Goal: Task Accomplishment & Management: Use online tool/utility

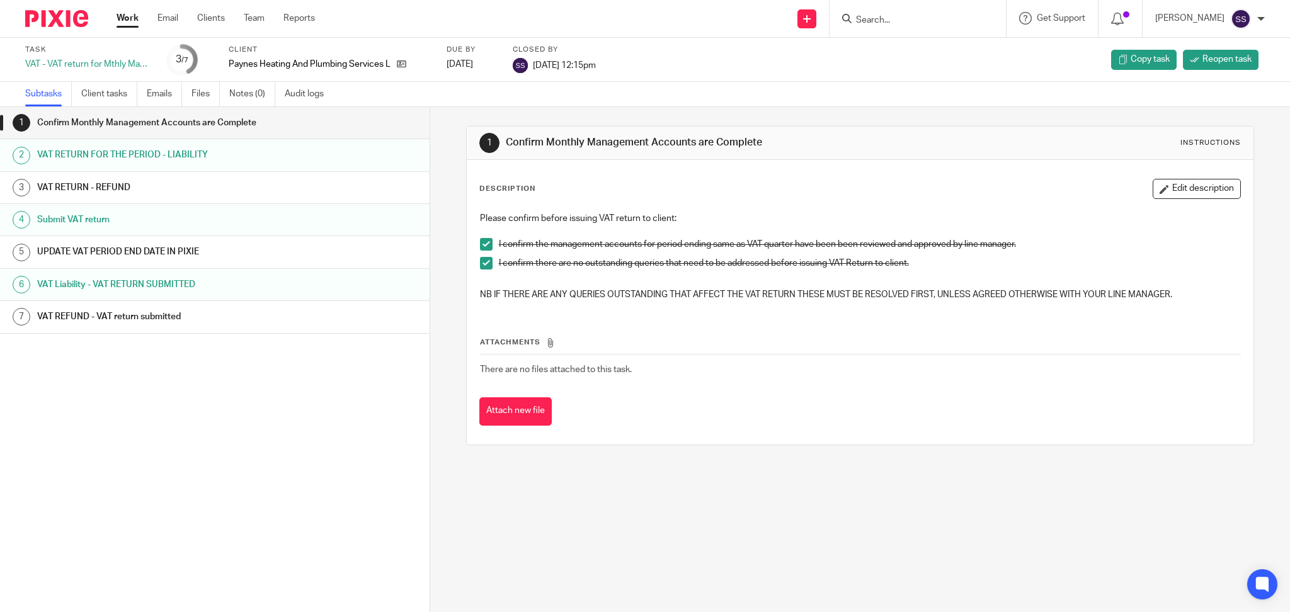
click at [122, 21] on link "Work" at bounding box center [128, 18] width 22 height 13
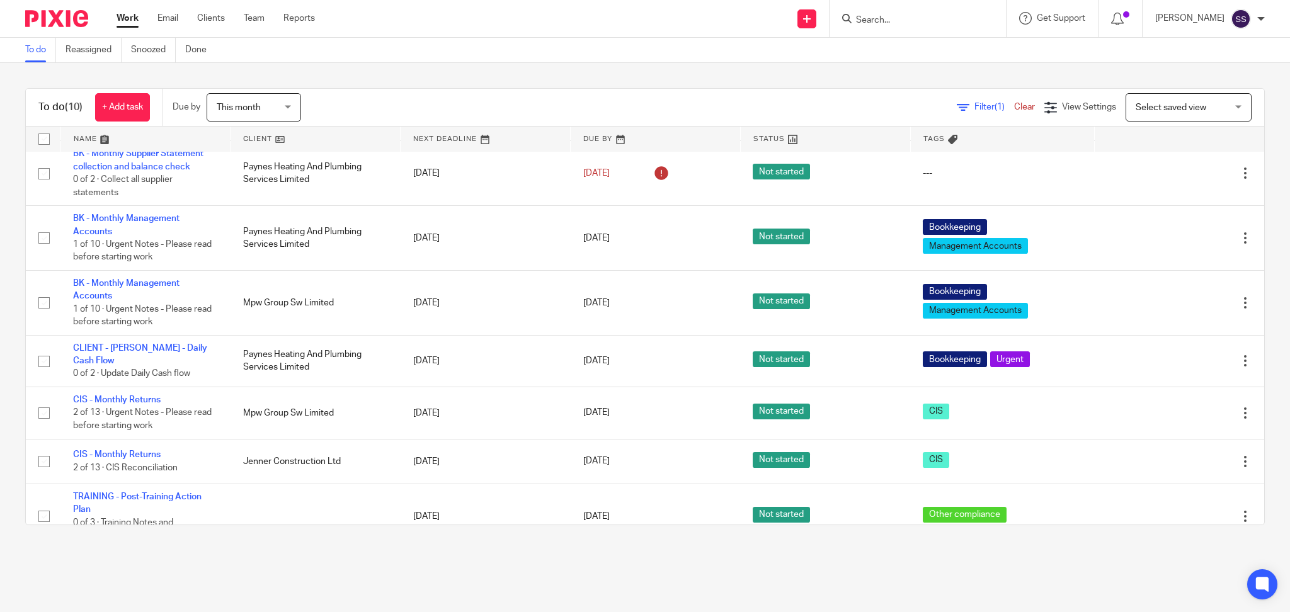
scroll to position [190, 0]
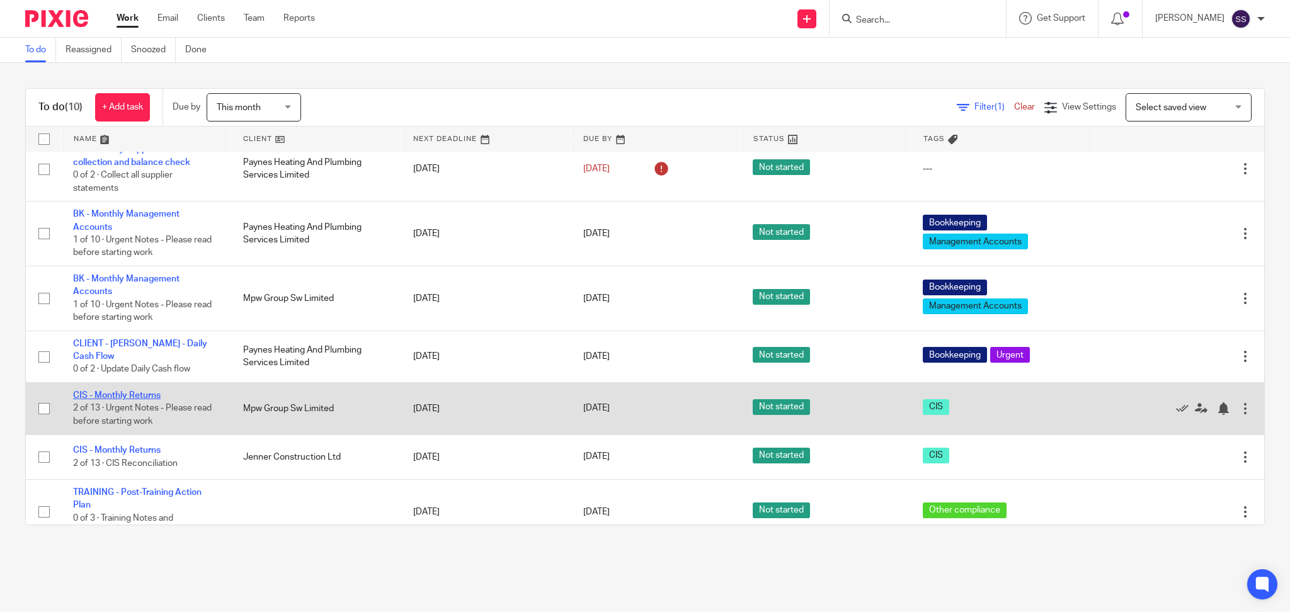
click at [103, 392] on link "CIS - Monthly Returns" at bounding box center [117, 395] width 88 height 9
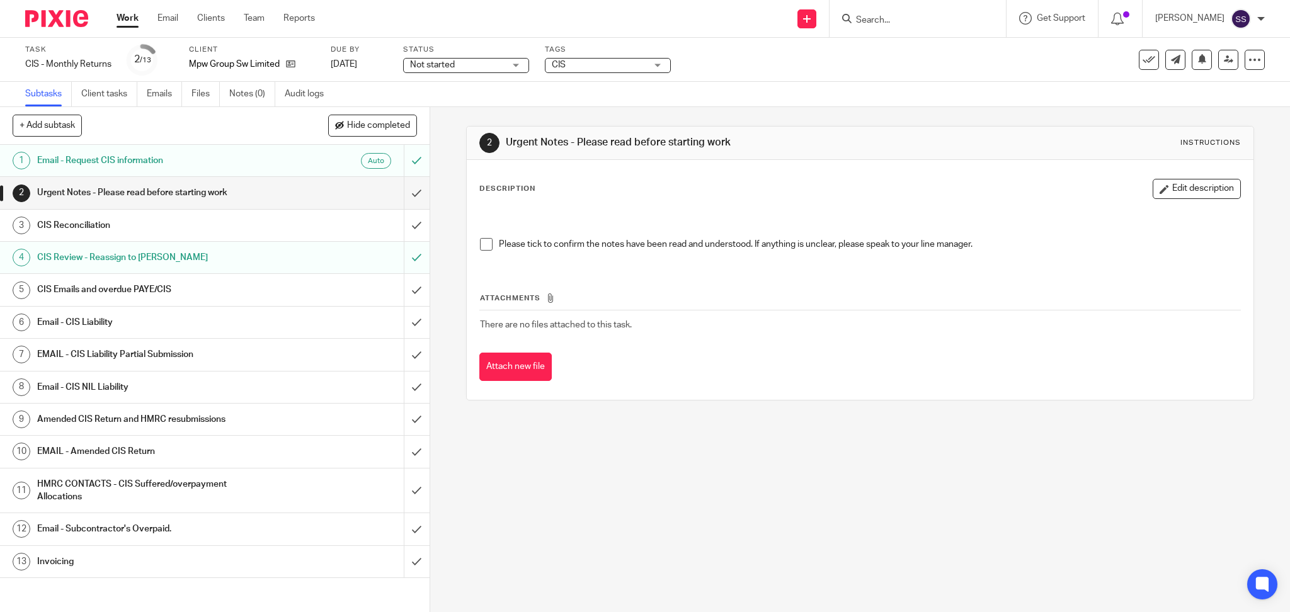
click at [185, 283] on h1 "CIS Emails and overdue PAYE/CIS" at bounding box center [155, 289] width 236 height 19
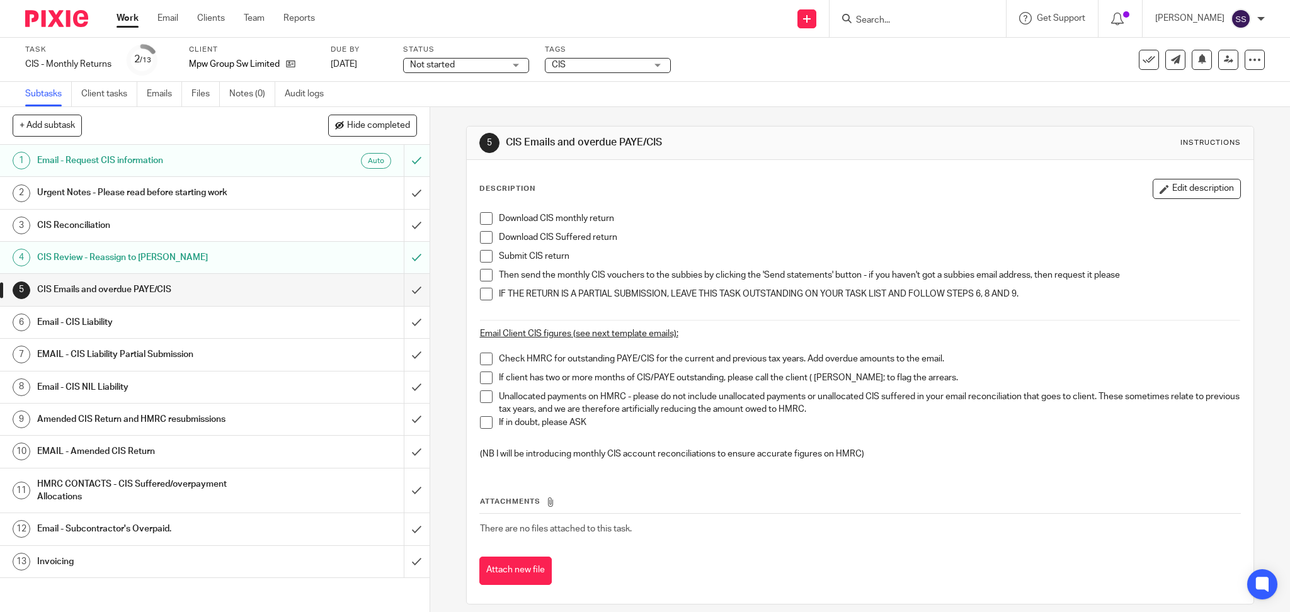
click at [137, 230] on h1 "CIS Reconciliation" at bounding box center [155, 225] width 236 height 19
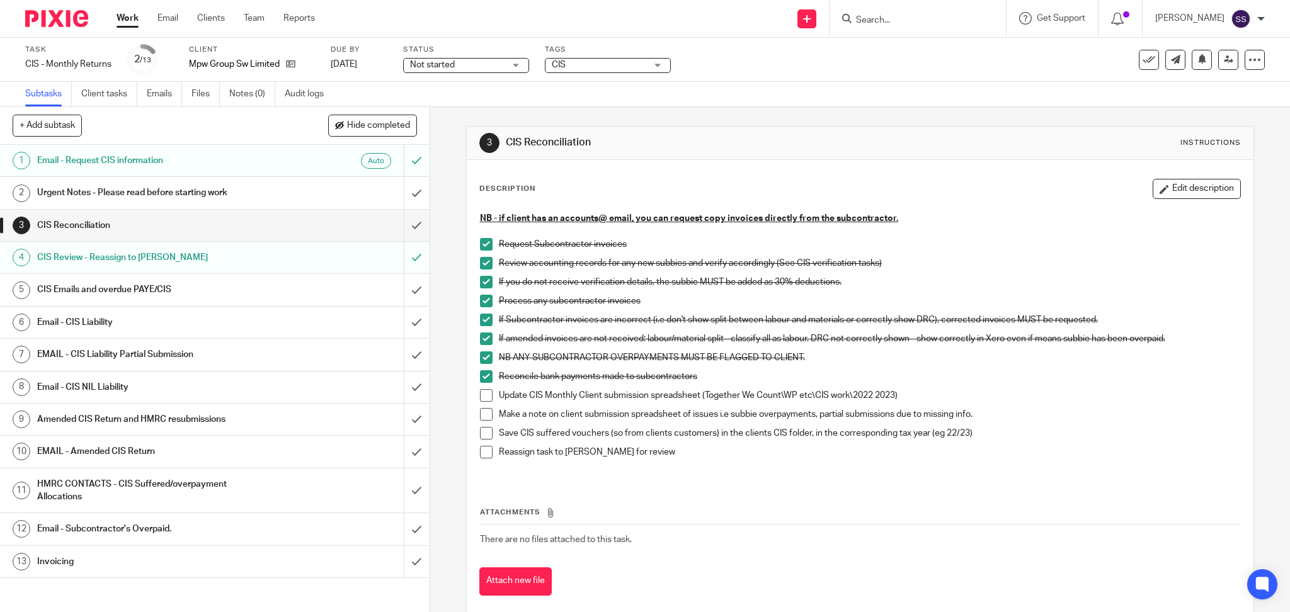
click at [136, 265] on h1 "CIS Review - Reassign to [PERSON_NAME]" at bounding box center [155, 257] width 236 height 19
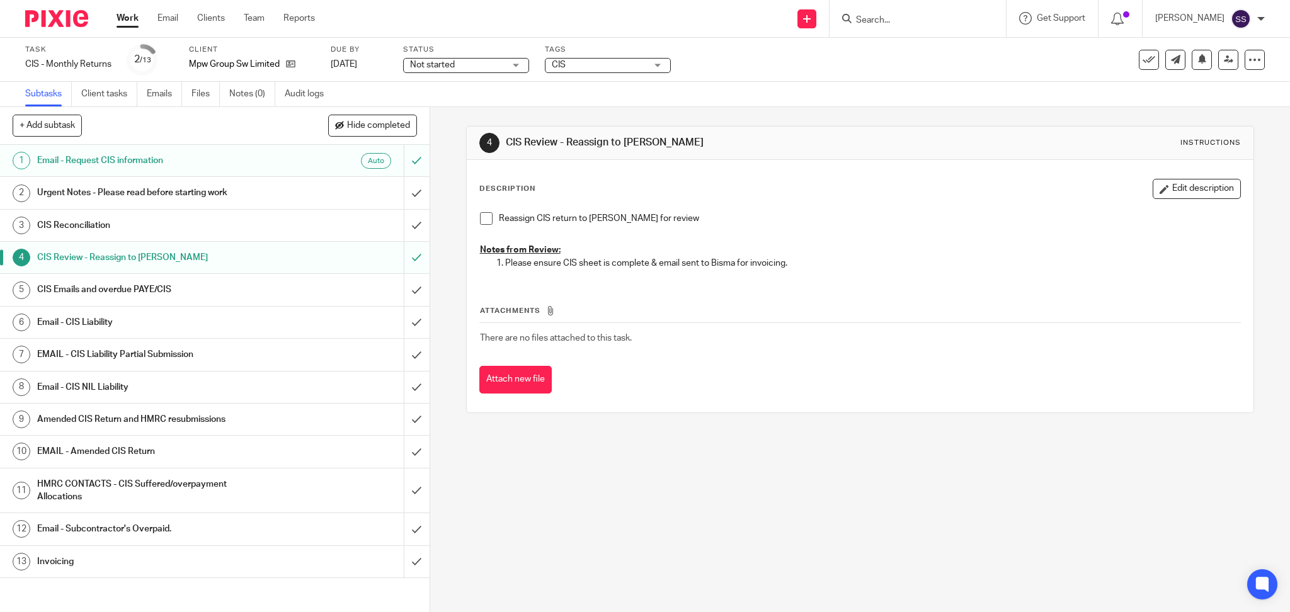
click at [481, 215] on span at bounding box center [486, 218] width 13 height 13
click at [113, 291] on h1 "CIS Emails and overdue PAYE/CIS" at bounding box center [155, 289] width 236 height 19
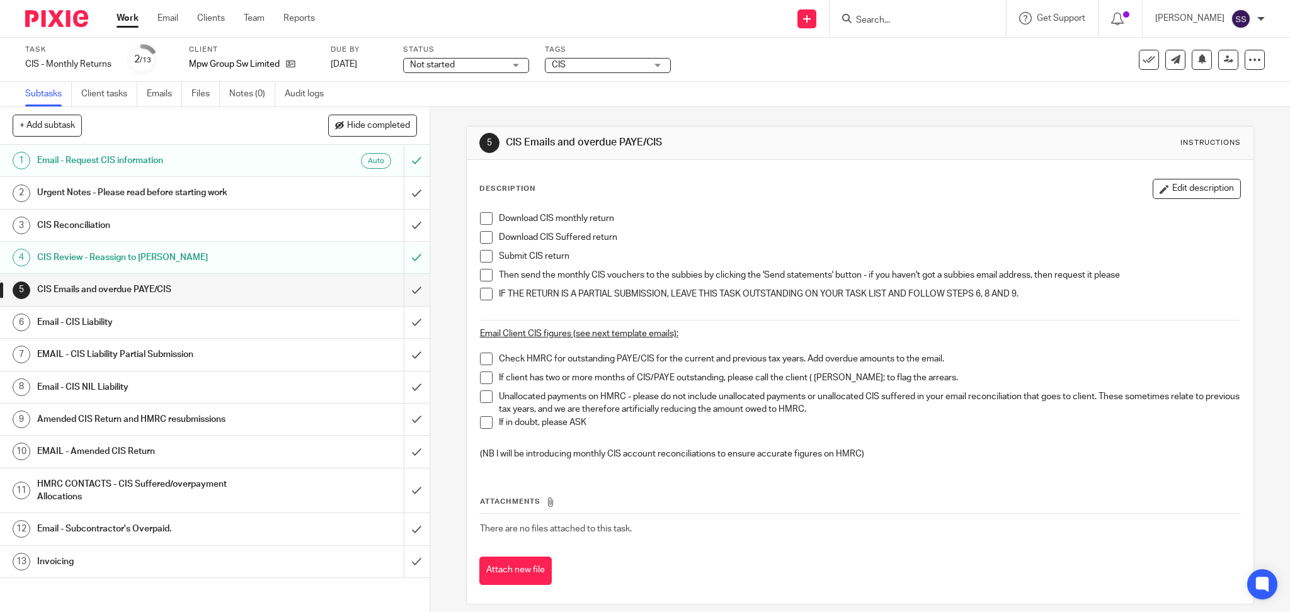
click at [480, 223] on span at bounding box center [486, 218] width 13 height 13
click at [480, 242] on span at bounding box center [486, 237] width 13 height 13
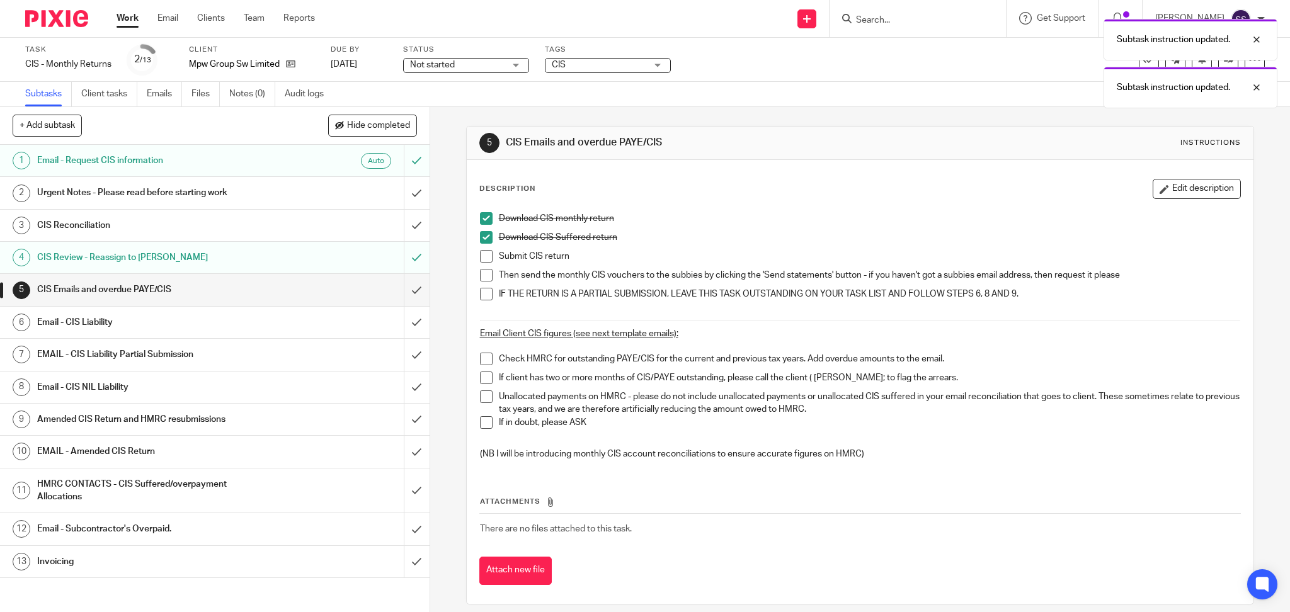
click at [480, 253] on span at bounding box center [486, 256] width 13 height 13
click at [484, 277] on span at bounding box center [486, 275] width 13 height 13
click at [484, 291] on span at bounding box center [486, 294] width 13 height 13
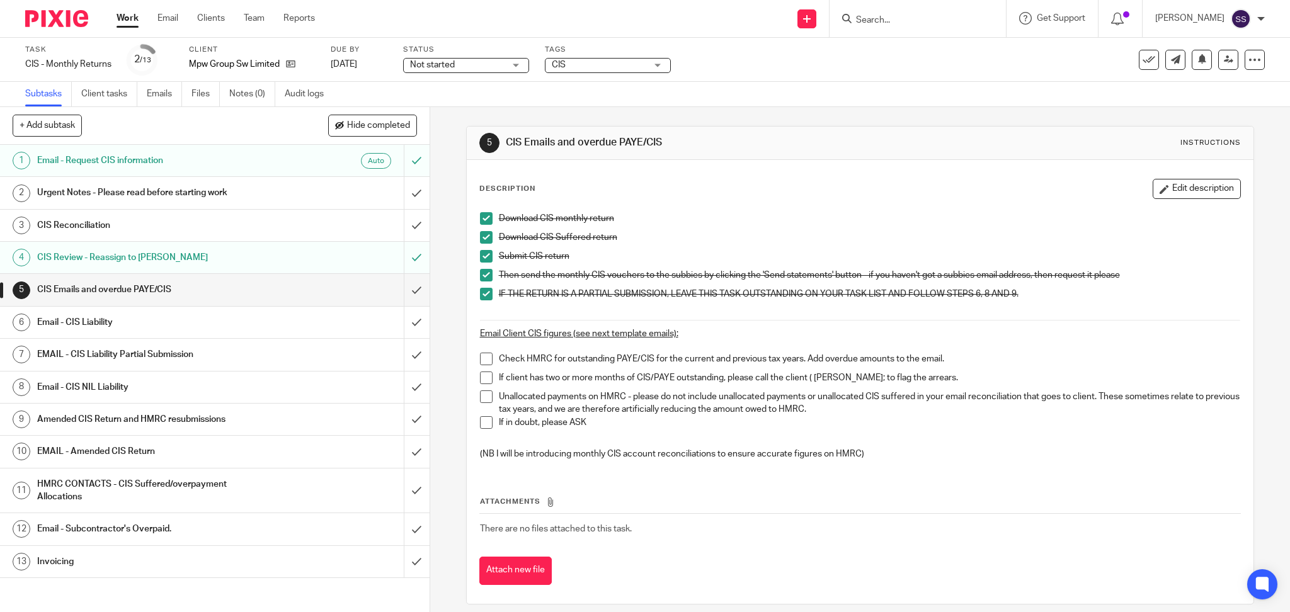
click at [480, 359] on span at bounding box center [486, 359] width 13 height 13
click at [480, 384] on li "If client has two or more months of CIS/PAYE outstanding, please call the clien…" at bounding box center [860, 381] width 761 height 19
click at [480, 392] on span at bounding box center [486, 397] width 13 height 13
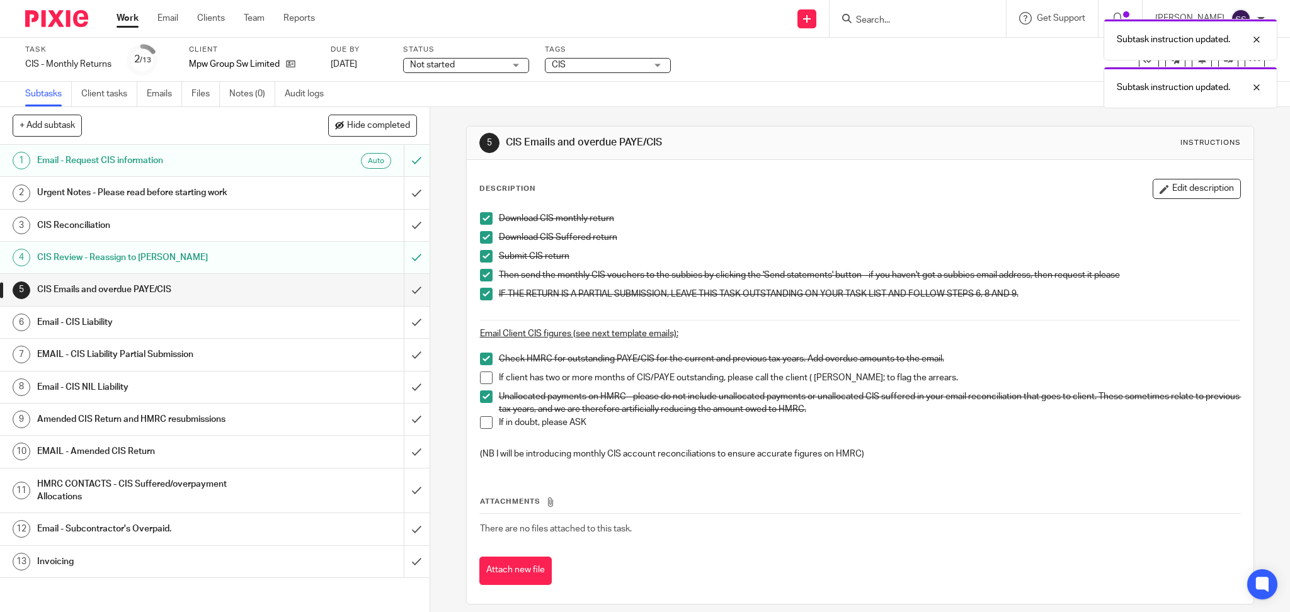
click at [474, 374] on div "Download CIS monthly return Download CIS Suffered return Submit CIS return Then…" at bounding box center [860, 338] width 773 height 264
click at [481, 375] on span at bounding box center [486, 378] width 13 height 13
click at [492, 421] on li "If in doubt, please ASK" at bounding box center [860, 425] width 761 height 19
click at [480, 419] on span at bounding box center [486, 422] width 13 height 13
click at [114, 313] on h1 "Email - CIS Liability" at bounding box center [155, 322] width 236 height 19
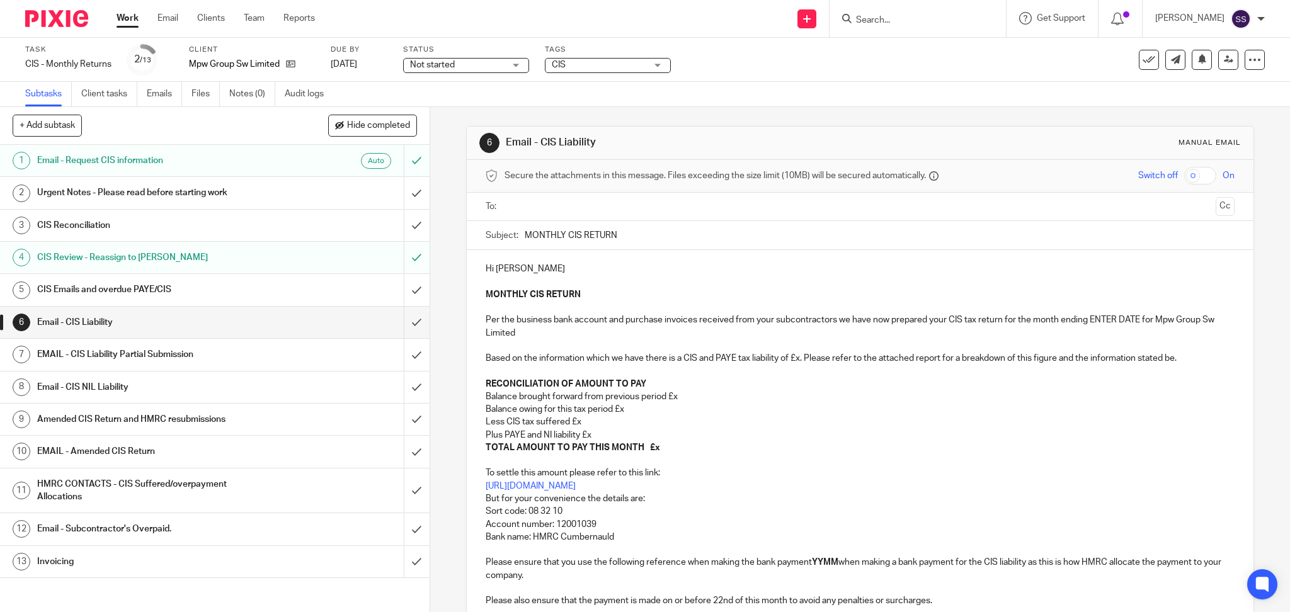
click at [1100, 319] on p "MONTHLY CIS RETURN Per the business bank account and purchase invoices received…" at bounding box center [861, 339] width 750 height 102
drag, startPoint x: 1136, startPoint y: 317, endPoint x: 1089, endPoint y: 320, distance: 46.7
click at [1089, 320] on p "MONTHLY CIS RETURN Per the business bank account and purchase invoices received…" at bounding box center [861, 339] width 750 height 102
